Goal: Transaction & Acquisition: Book appointment/travel/reservation

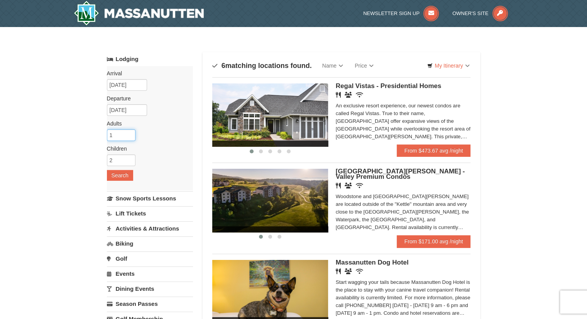
drag, startPoint x: 122, startPoint y: 138, endPoint x: 48, endPoint y: 125, distance: 75.6
click at [48, 125] on div "× Categories Map List Filter My Itinerary Questions? [PHONE_NUMBER] Lodging Arr…" at bounding box center [293, 324] width 587 height 595
click at [120, 139] on input "1" at bounding box center [121, 135] width 29 height 12
type input "1"
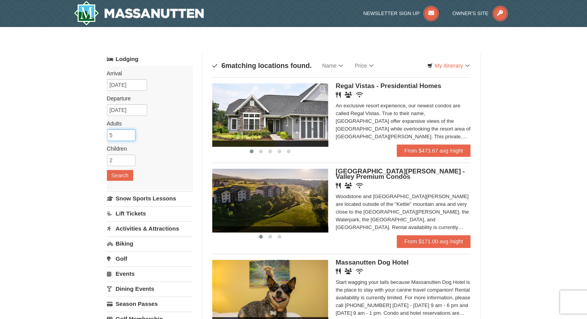
type input "5"
click at [119, 158] on input "2" at bounding box center [121, 160] width 29 height 12
type input "5"
click at [125, 176] on button "Search" at bounding box center [120, 175] width 26 height 11
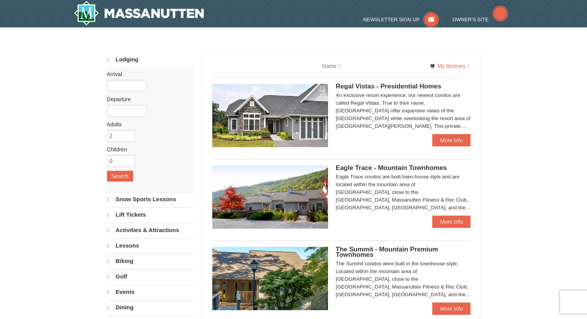
select select "10"
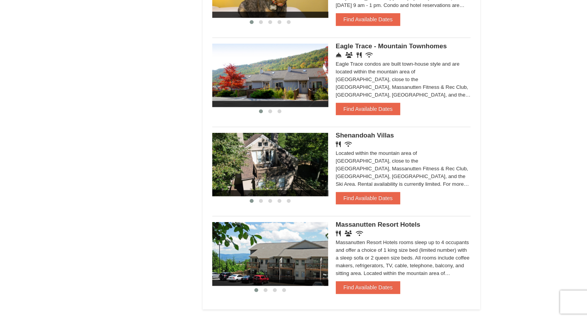
scroll to position [710, 0]
